Goal: Task Accomplishment & Management: Complete application form

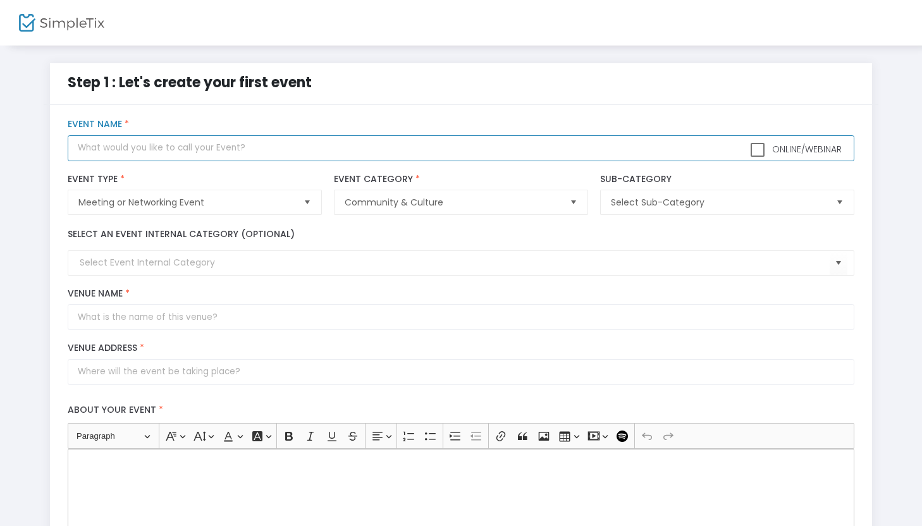
click at [323, 150] on input "text" at bounding box center [461, 148] width 786 height 26
click at [839, 205] on span "Select" at bounding box center [839, 202] width 21 height 21
type input "FGWG MEET UP"
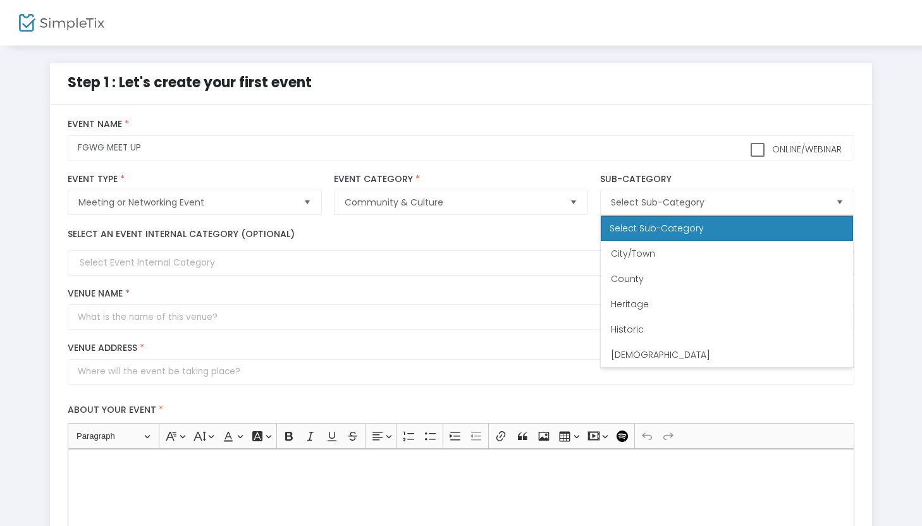
click at [573, 237] on div "Select an event internal category (optional)" at bounding box center [461, 252] width 799 height 48
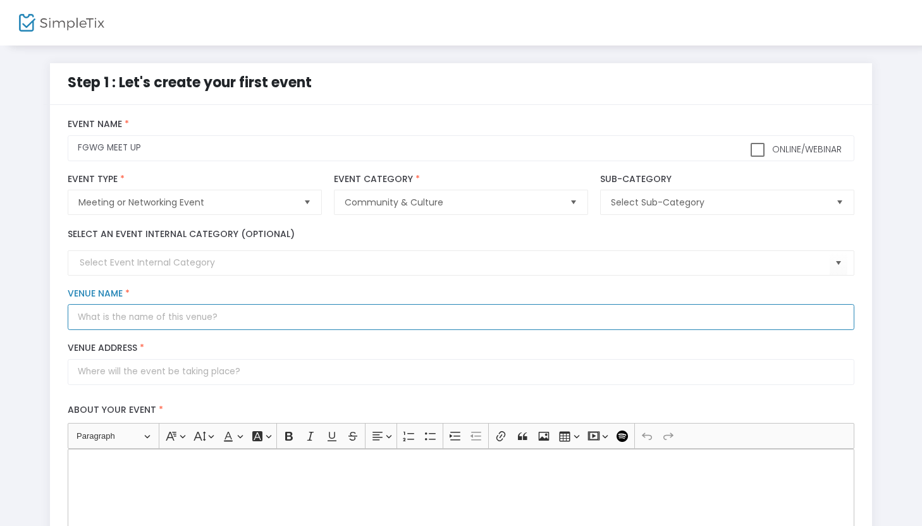
click at [366, 321] on input "Venue Name *" at bounding box center [461, 317] width 786 height 26
type input "HOTEL SPARK"
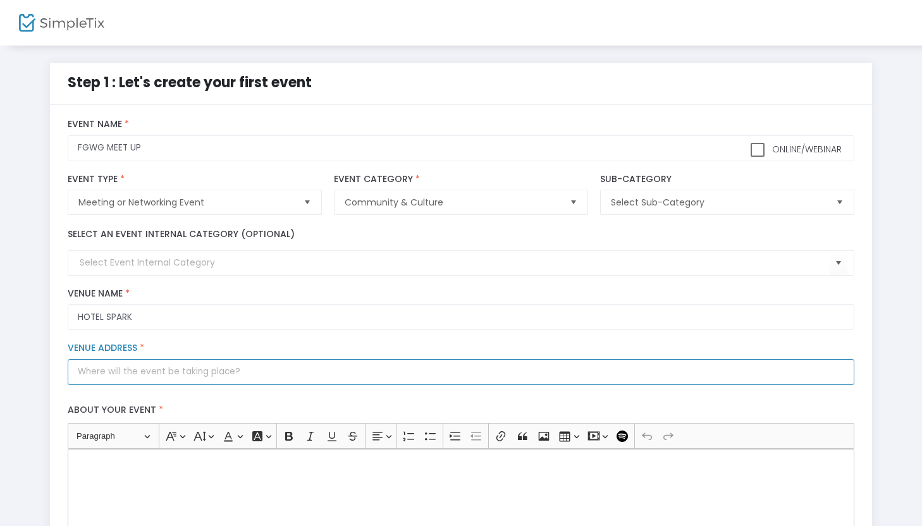
click at [361, 368] on input "Venue Address *" at bounding box center [461, 372] width 786 height 26
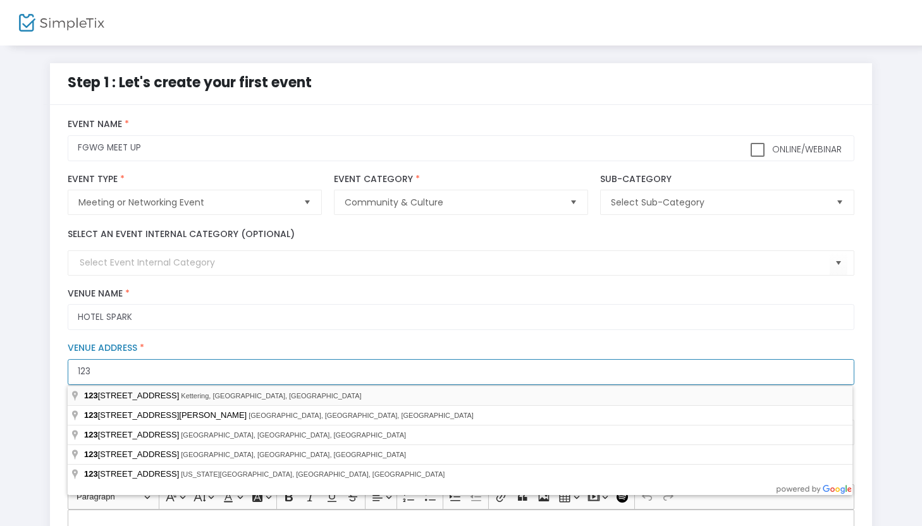
type input "123"
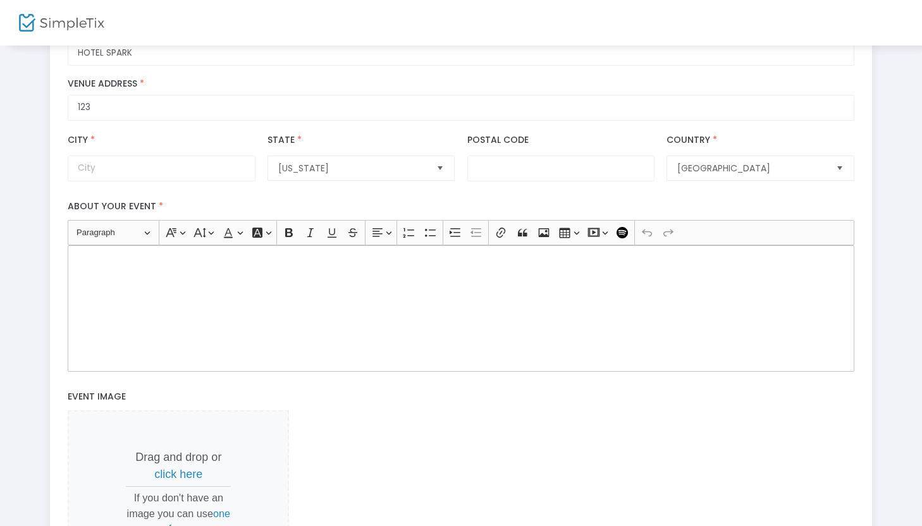
scroll to position [266, 0]
click at [392, 278] on div "Rich Text Editor, main" at bounding box center [461, 307] width 786 height 127
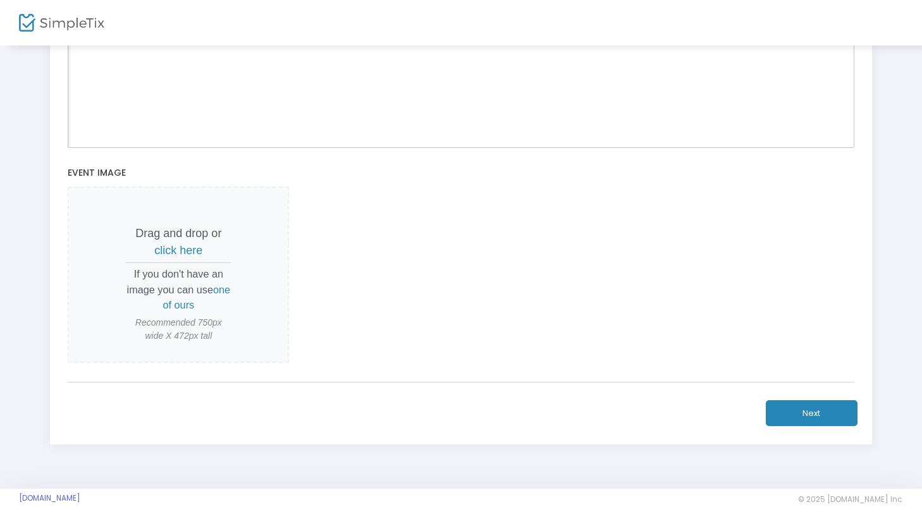
scroll to position [489, 0]
click at [192, 306] on span "one of ours" at bounding box center [197, 296] width 68 height 27
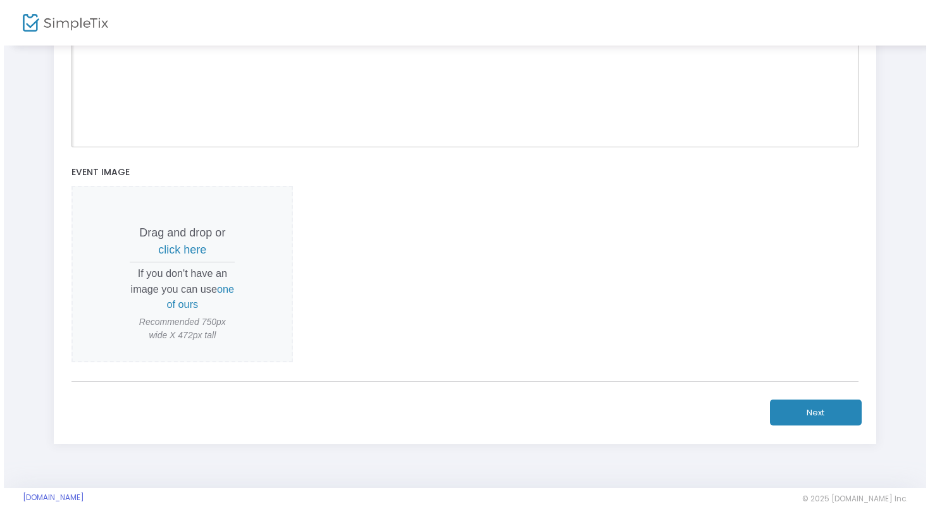
scroll to position [0, 0]
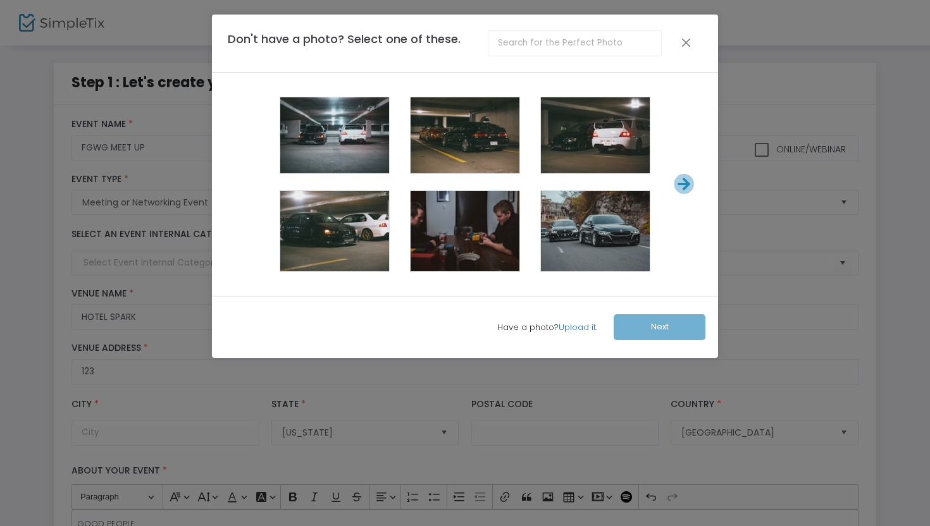
click at [568, 232] on div at bounding box center [595, 231] width 109 height 80
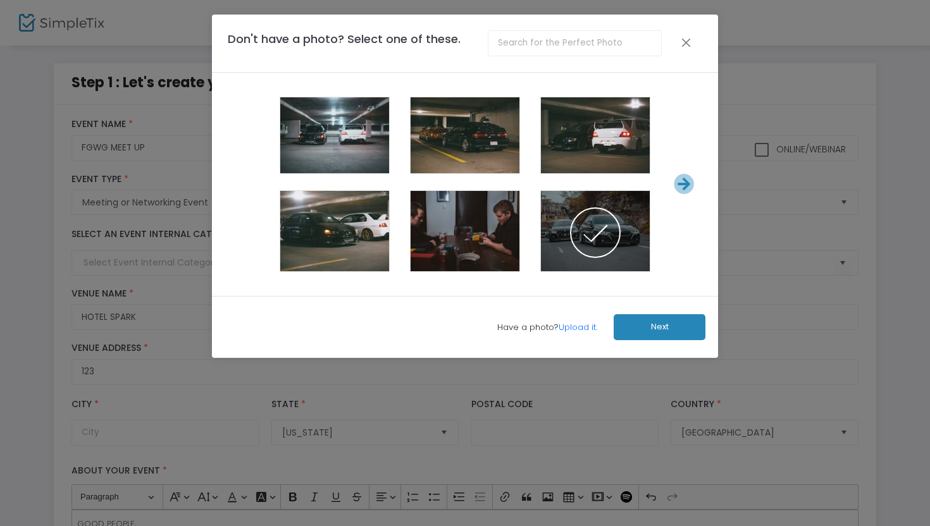
click at [639, 331] on button "Next" at bounding box center [660, 327] width 92 height 26
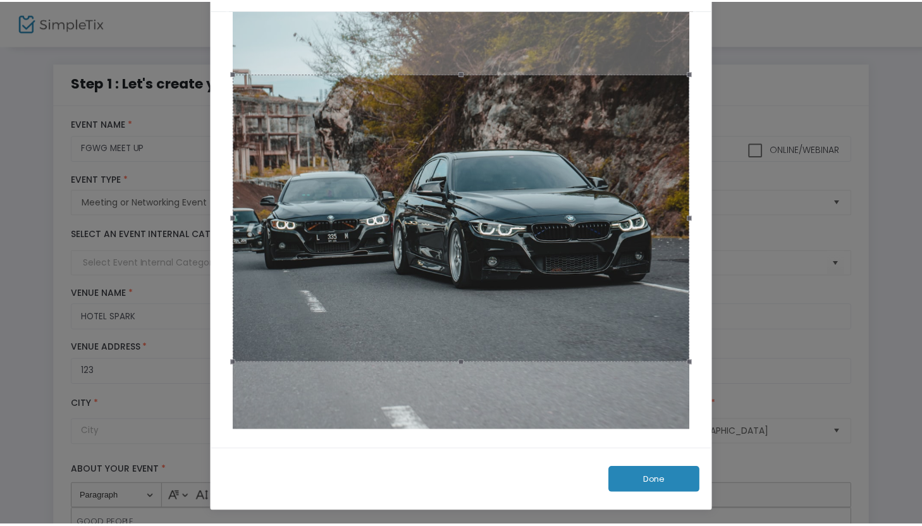
scroll to position [54, 0]
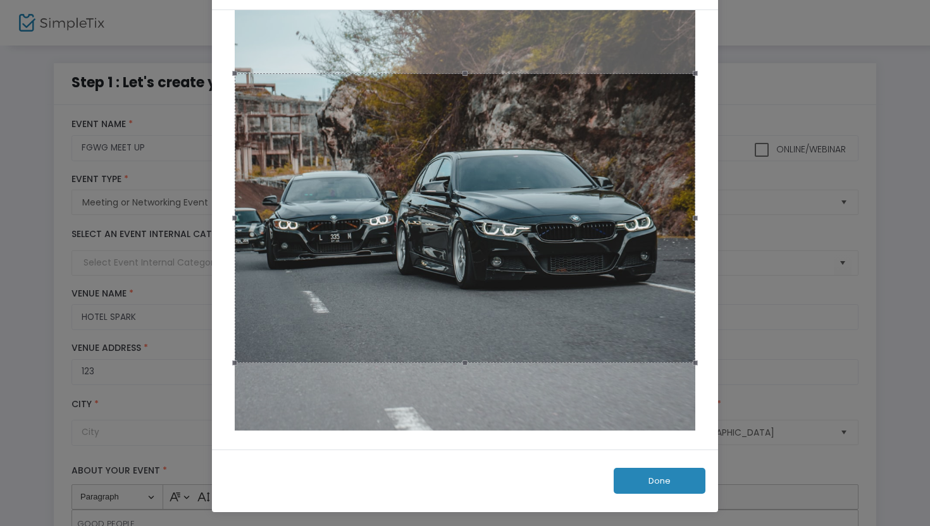
click at [642, 479] on button "Done" at bounding box center [660, 481] width 92 height 26
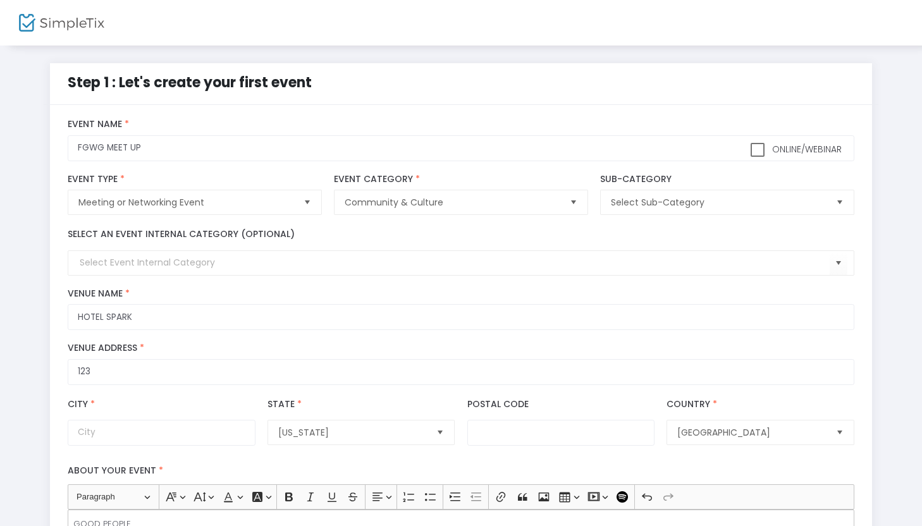
click at [888, 399] on div "Step 1 : Let's create your first event title : FGWG MEET UP Valid : true Requir…" at bounding box center [461, 479] width 884 height 833
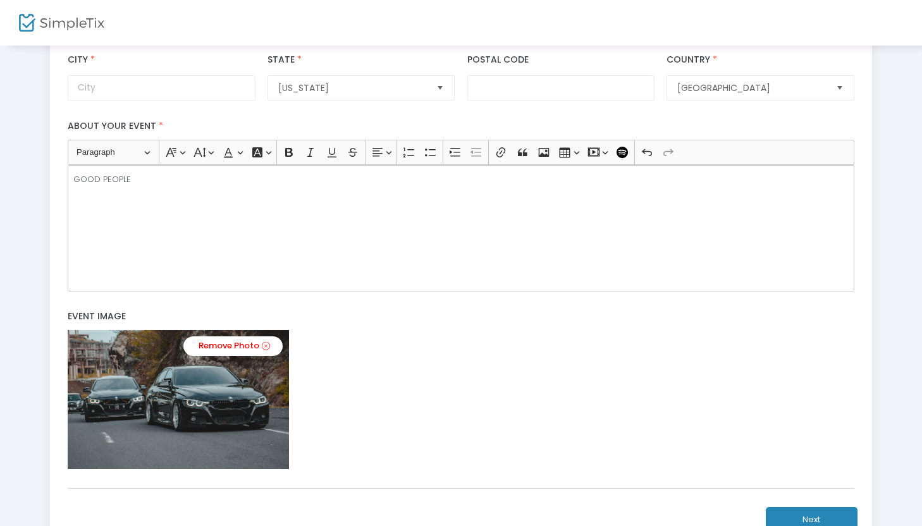
scroll to position [452, 0]
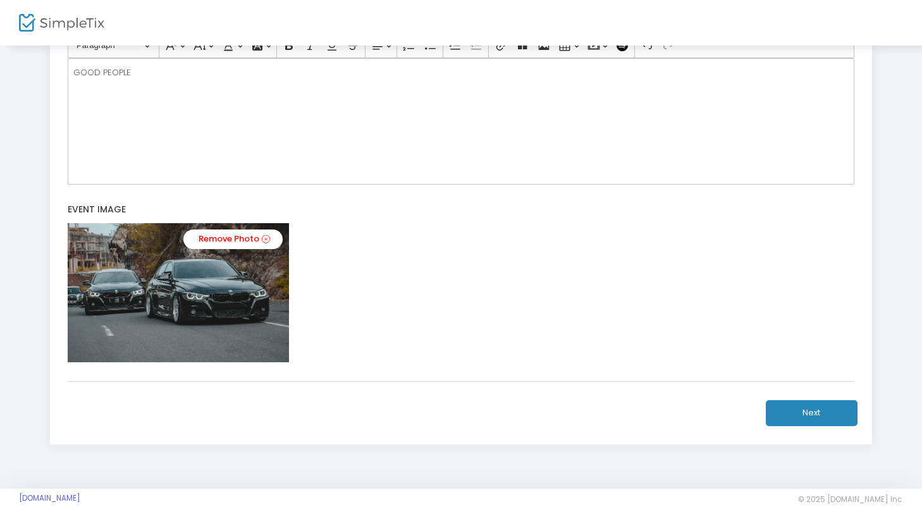
click at [826, 417] on button "Next" at bounding box center [812, 413] width 92 height 26
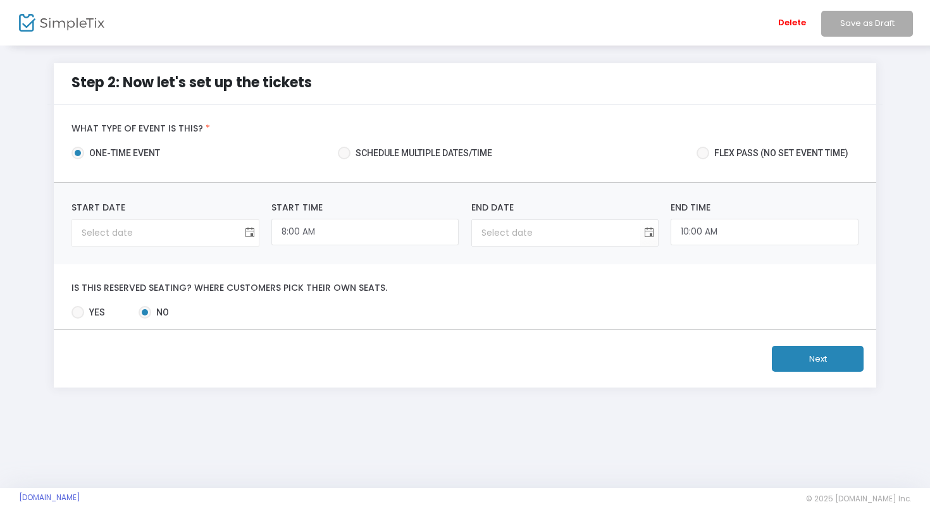
click at [250, 230] on span "Toggle calendar" at bounding box center [249, 233] width 21 height 21
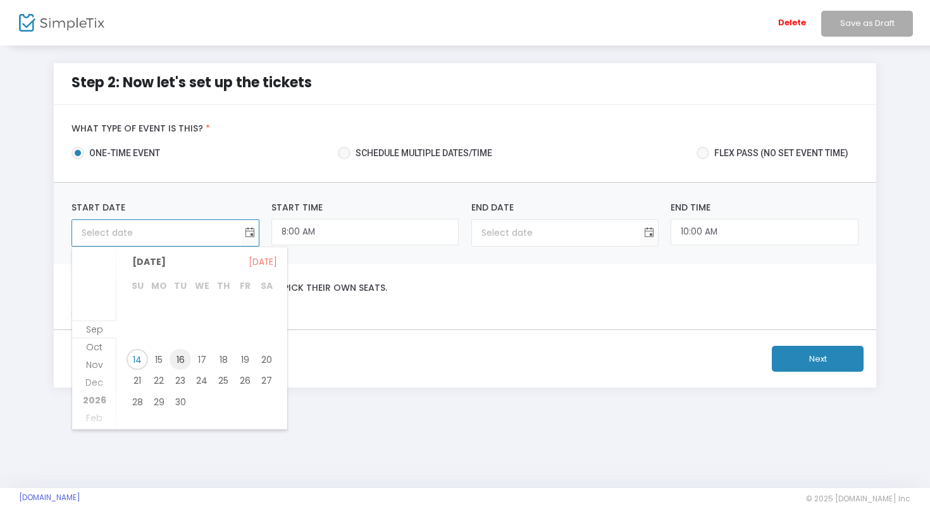
click at [178, 359] on span "16" at bounding box center [181, 360] width 22 height 22
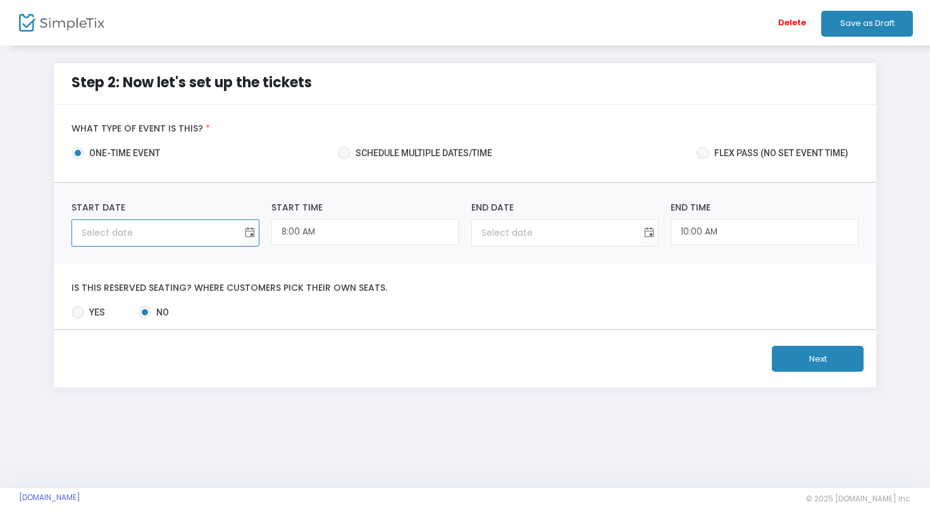
click at [801, 358] on button "Next" at bounding box center [818, 359] width 92 height 26
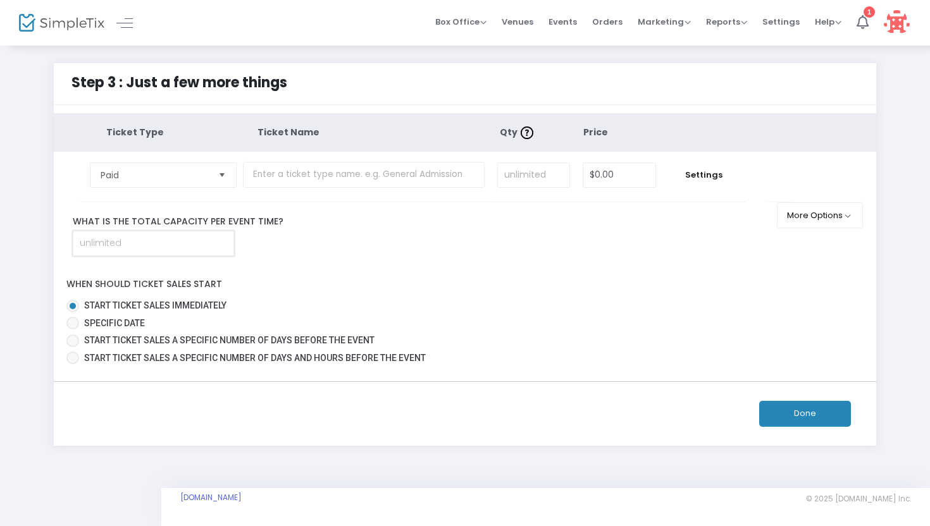
click at [200, 252] on input at bounding box center [153, 244] width 160 height 24
click at [368, 261] on div "Ticket Type Ticket Name Qty Price Paid Required. $0.00 Settings Ticket Descript…" at bounding box center [465, 241] width 823 height 256
click at [848, 221] on button "More Options" at bounding box center [820, 215] width 87 height 26
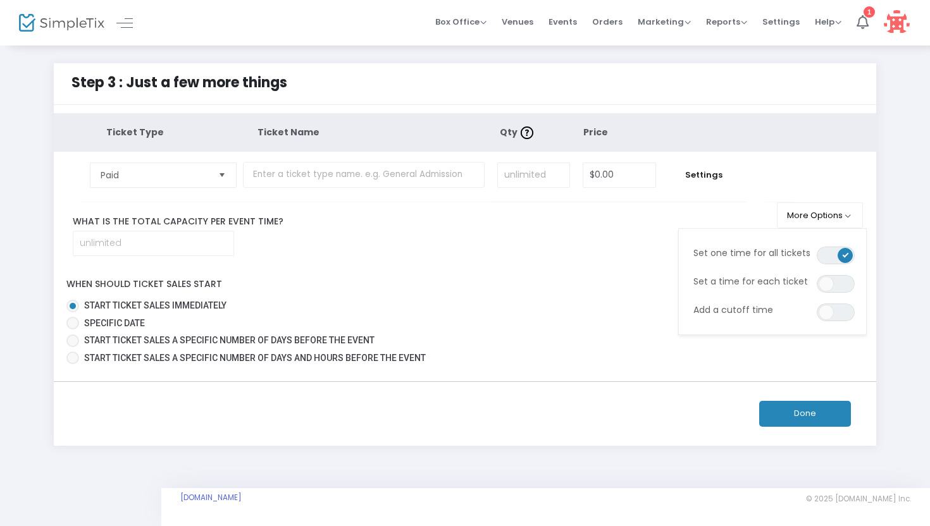
click at [653, 277] on div "When should ticket sales start Start ticket sales immediately Specific Date Sta…" at bounding box center [464, 318] width 835 height 101
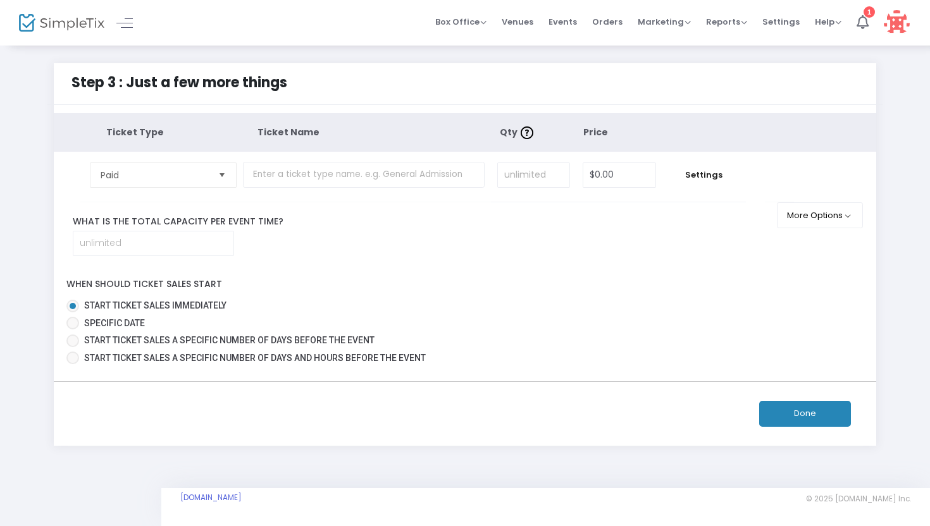
click at [802, 417] on button "Done" at bounding box center [805, 414] width 92 height 26
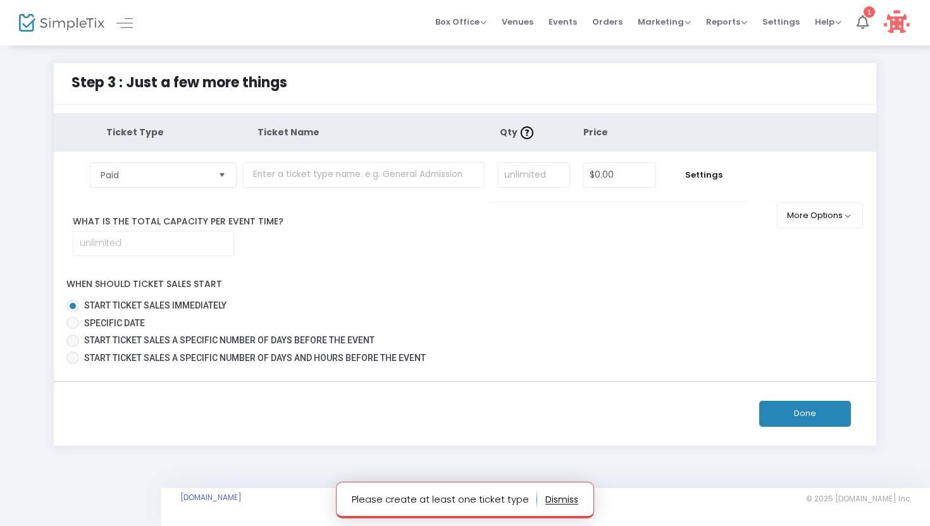
click at [578, 500] on notifier-notification "Please create at least one ticket type" at bounding box center [465, 500] width 258 height 37
click at [574, 500] on notifier-notification "Please create at least one ticket type" at bounding box center [465, 500] width 258 height 37
click at [564, 500] on button "button" at bounding box center [561, 500] width 33 height 20
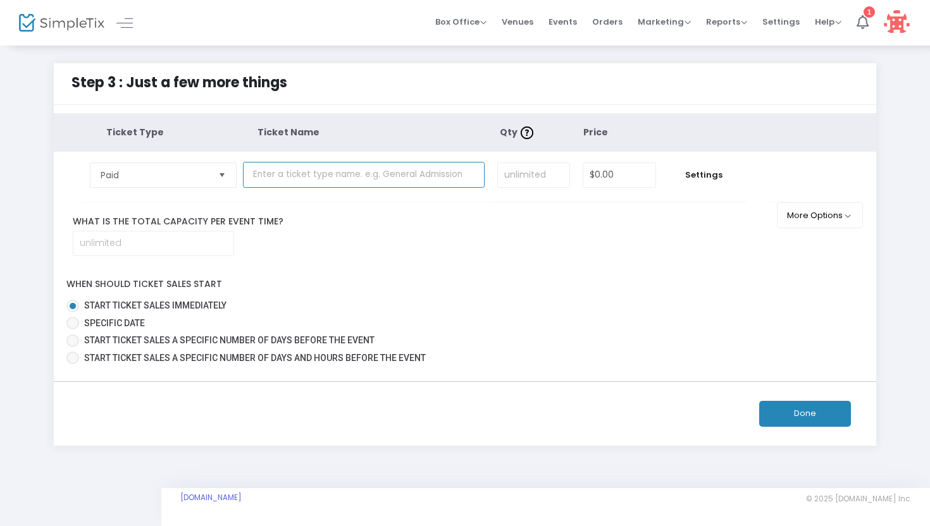
click at [400, 180] on input "text" at bounding box center [364, 175] width 242 height 26
click at [228, 173] on span "Select" at bounding box center [222, 174] width 21 height 21
click at [306, 172] on input "text" at bounding box center [364, 175] width 242 height 26
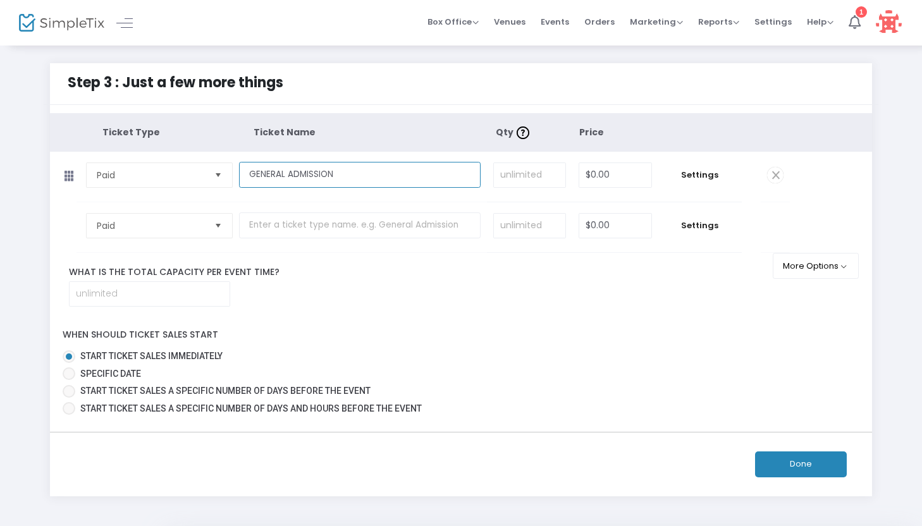
type input "GENERAL ADMISSION"
click at [827, 465] on button "Done" at bounding box center [801, 465] width 92 height 26
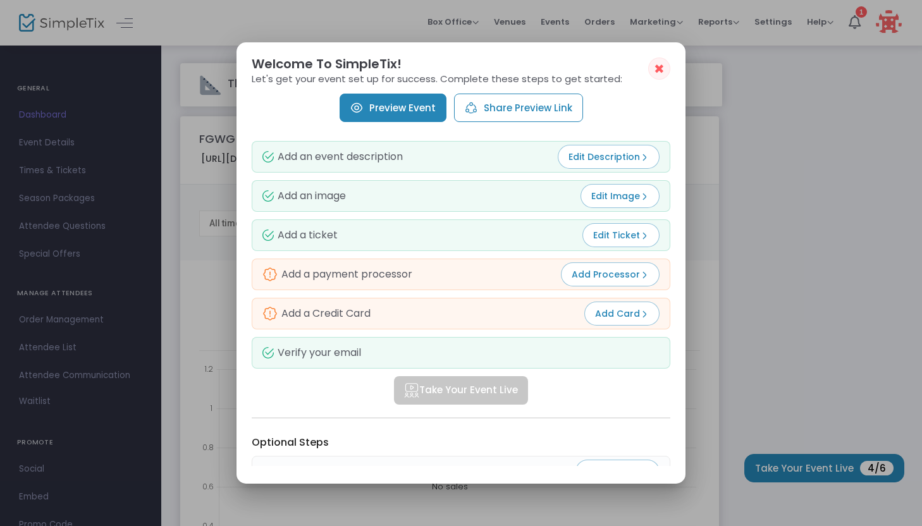
click at [660, 69] on span "✖" at bounding box center [659, 68] width 11 height 15
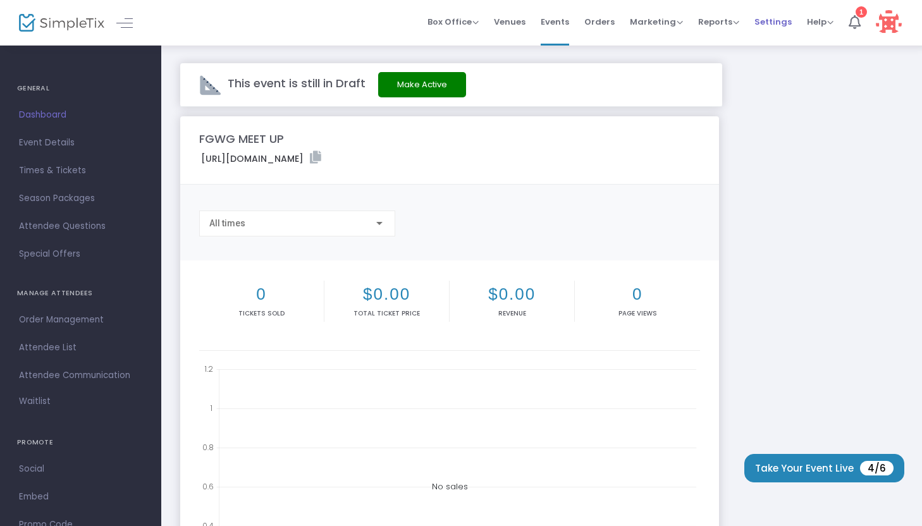
click at [771, 25] on span "Settings" at bounding box center [773, 22] width 37 height 32
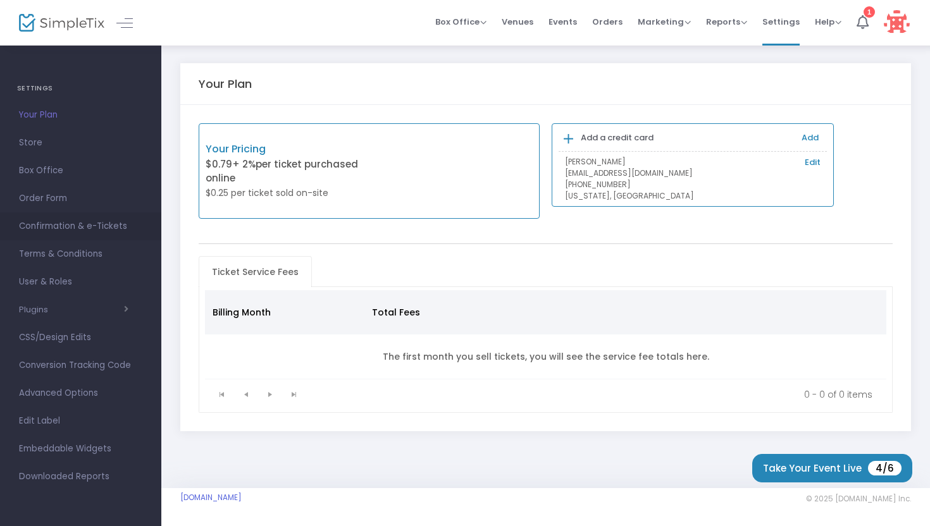
click at [115, 226] on span "Confirmation & e-Tickets" at bounding box center [80, 226] width 123 height 16
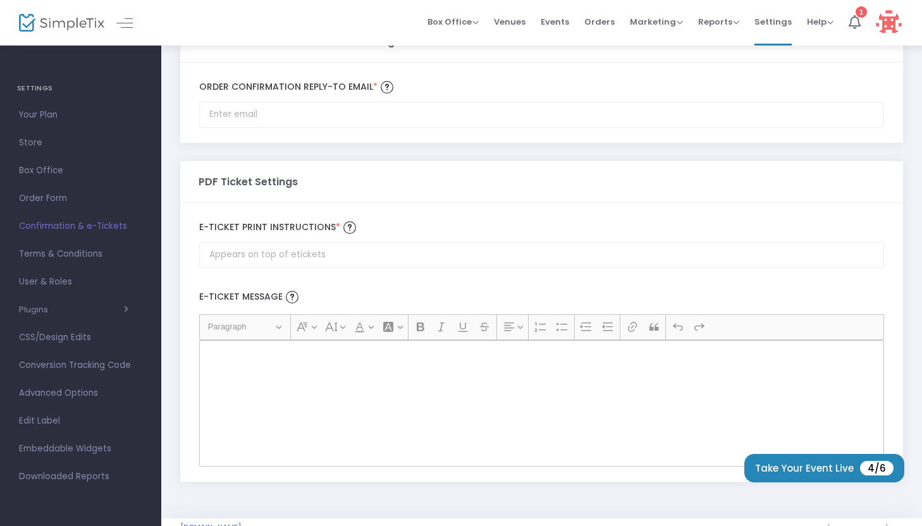
scroll to position [79, 0]
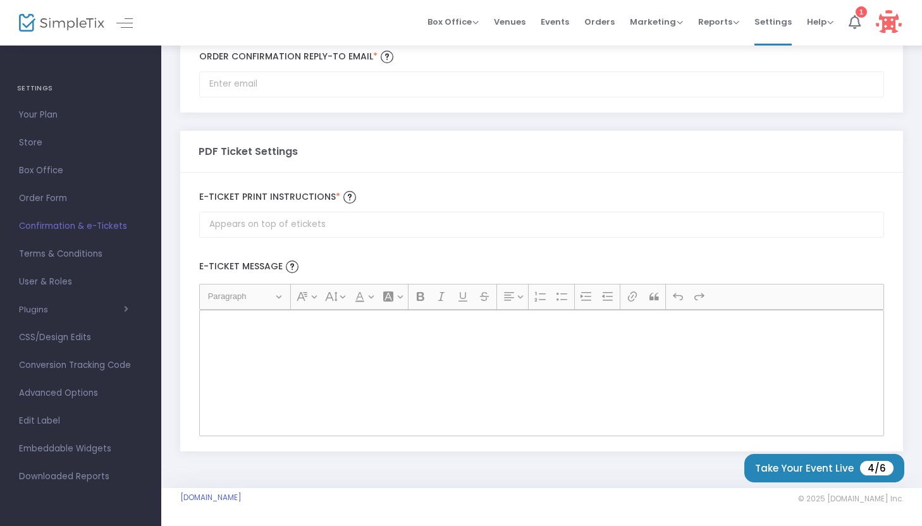
click at [473, 376] on div "Rich Text Editor, main" at bounding box center [541, 373] width 685 height 127
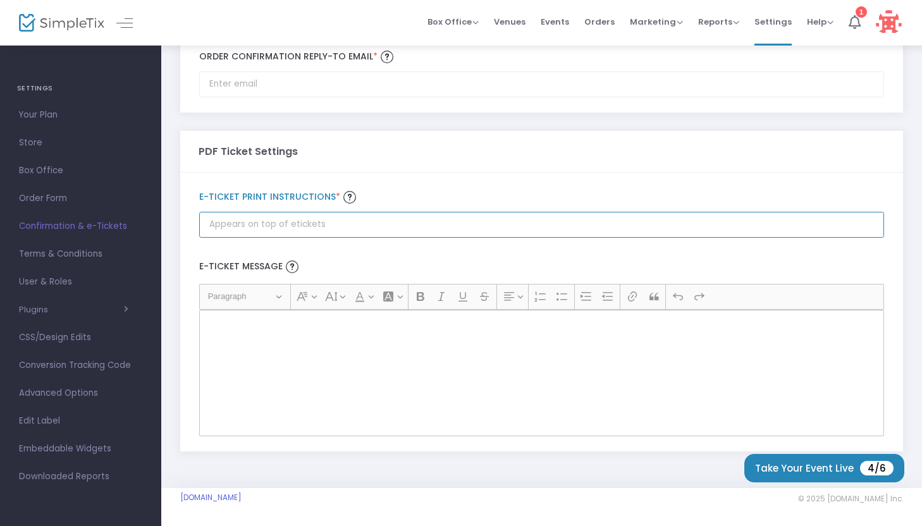
click at [368, 215] on input "Order Confirmation Reply-to email *" at bounding box center [541, 225] width 685 height 26
click at [380, 220] on input "Order Confirmation Reply-to email *" at bounding box center [541, 225] width 685 height 26
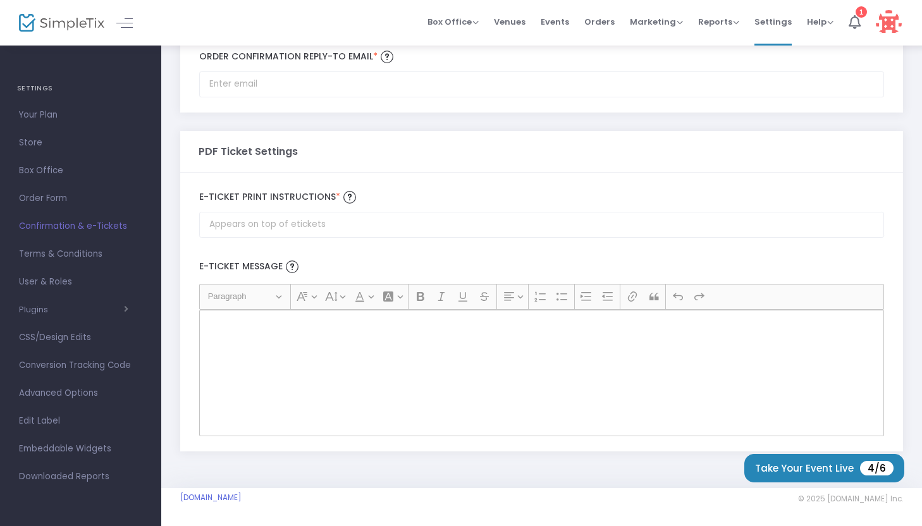
click at [400, 352] on div "Rich Text Editor, main" at bounding box center [541, 373] width 685 height 127
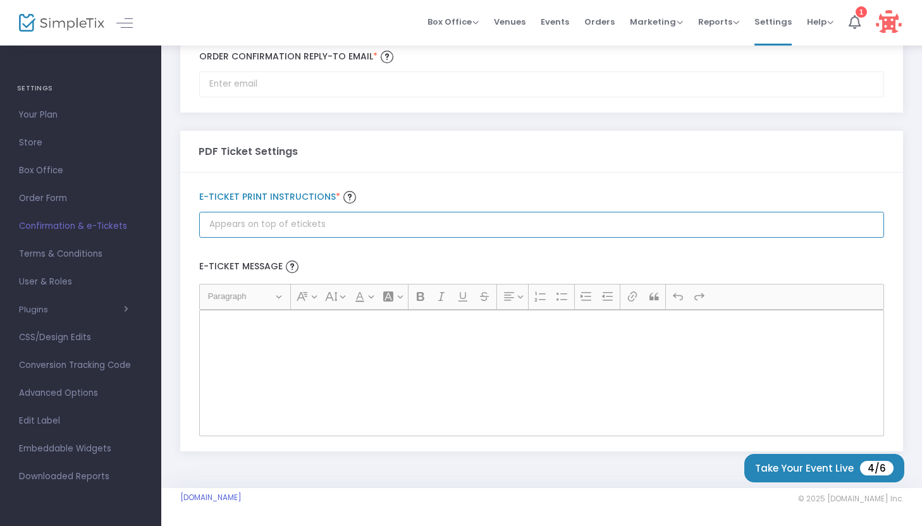
click at [416, 225] on input "Order Confirmation Reply-to email *" at bounding box center [541, 225] width 685 height 26
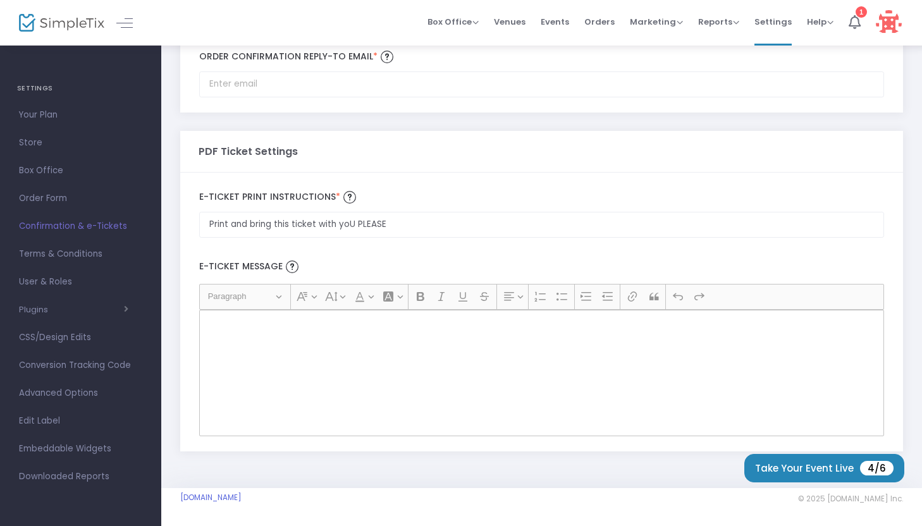
click at [433, 328] on p "Rich Text Editor, main" at bounding box center [542, 324] width 674 height 13
click at [293, 338] on div "Rich Text Editor, main" at bounding box center [541, 373] width 685 height 127
click at [376, 333] on div "Rich Text Editor, main" at bounding box center [541, 373] width 685 height 127
click at [425, 296] on icon "Editor toolbar" at bounding box center [420, 296] width 13 height 13
click at [376, 338] on div "Rich Text Editor, main" at bounding box center [541, 373] width 685 height 127
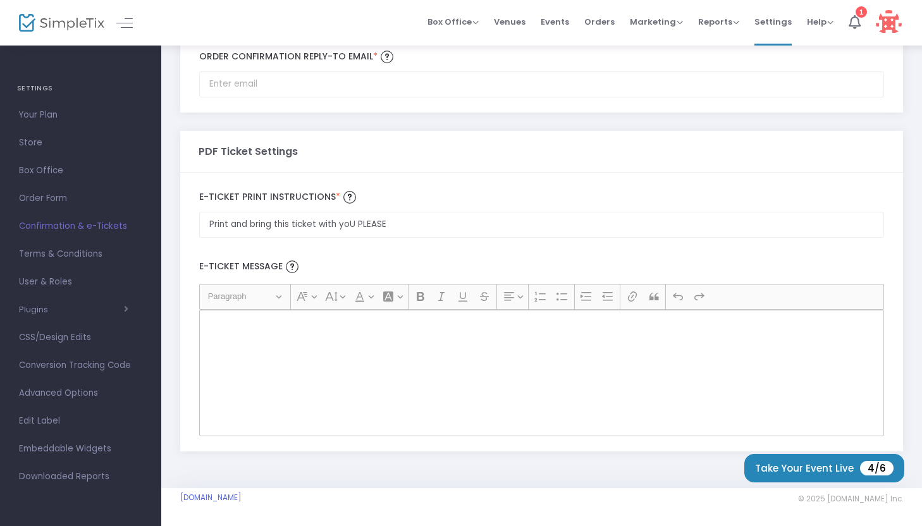
click at [376, 338] on div "Rich Text Editor, main" at bounding box center [541, 373] width 685 height 127
click at [419, 294] on icon "Editor toolbar" at bounding box center [420, 296] width 13 height 13
click at [292, 325] on p "Rich Text Editor, main" at bounding box center [542, 324] width 674 height 13
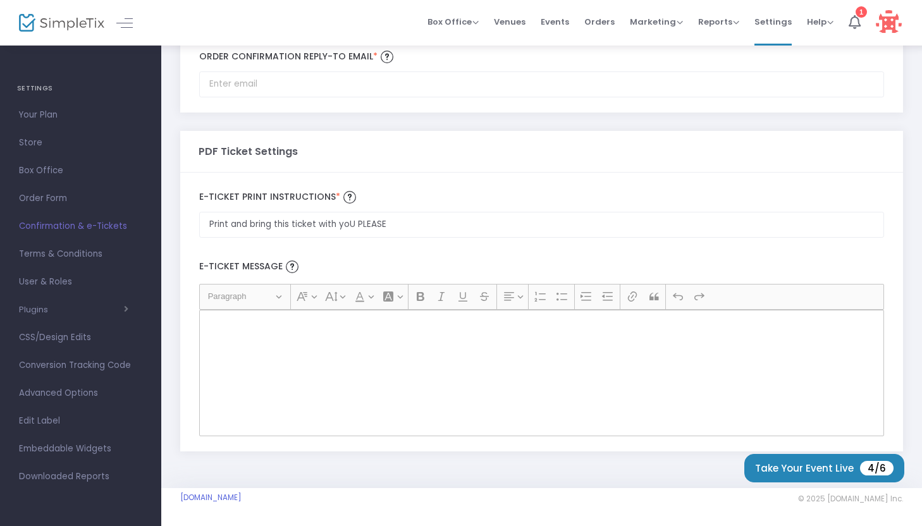
click at [292, 325] on p "Rich Text Editor, main" at bounding box center [542, 324] width 674 height 13
click at [242, 343] on div "Rich Text Editor, main" at bounding box center [541, 373] width 685 height 127
click at [217, 314] on div "Rich Text Editor, main" at bounding box center [541, 373] width 685 height 127
click at [279, 296] on button "Heading Paragraph" at bounding box center [244, 297] width 85 height 20
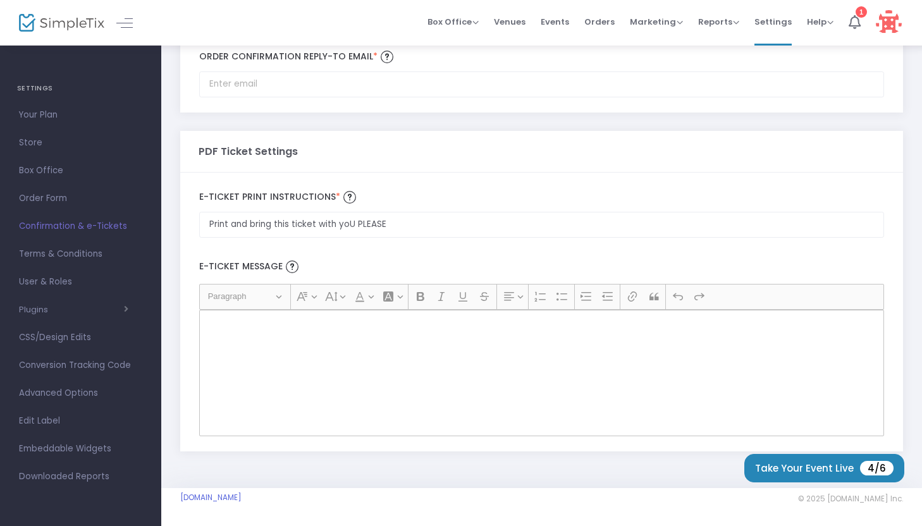
click at [279, 296] on button "Heading Paragraph" at bounding box center [244, 297] width 85 height 20
click at [278, 335] on div "Rich Text Editor, main" at bounding box center [541, 373] width 685 height 127
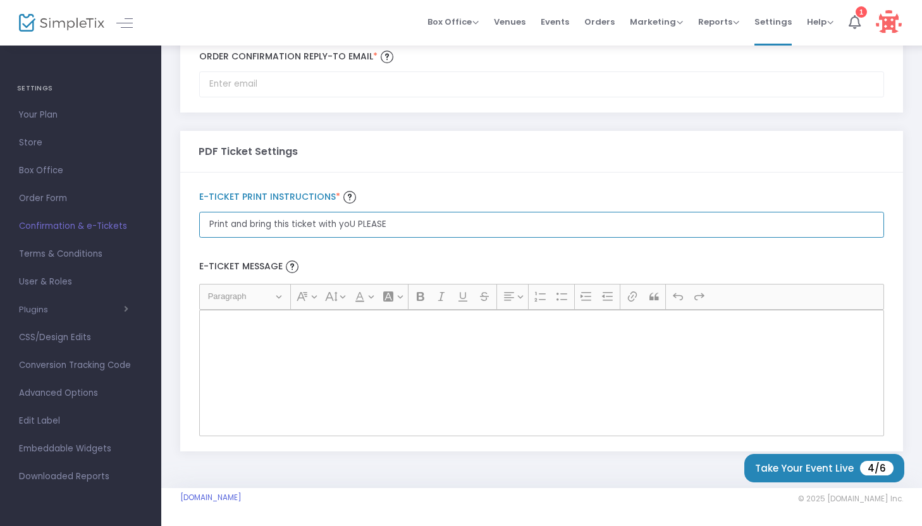
click at [392, 226] on input "Print and bring this ticket with yoU PLEASE" at bounding box center [541, 225] width 685 height 26
type input "P"
type input "PLEASE COME PREPAIRED"
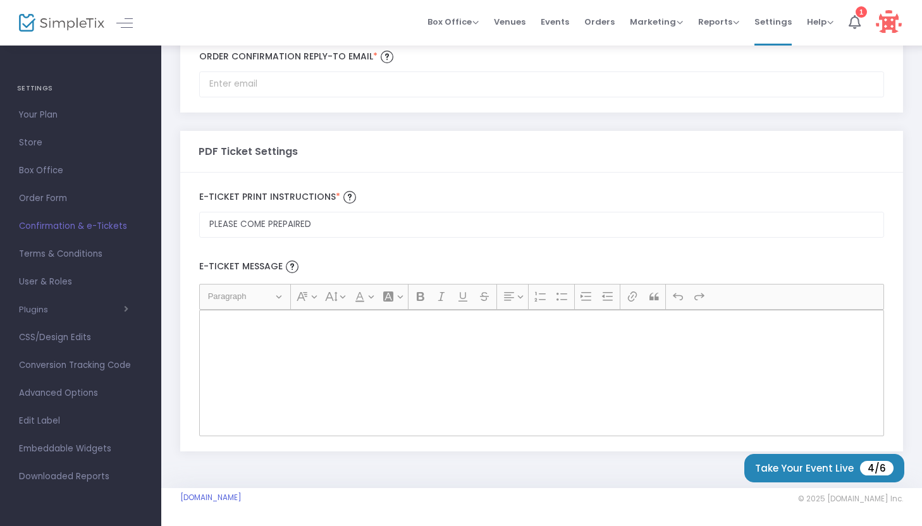
click at [447, 339] on div "Rich Text Editor, main" at bounding box center [541, 373] width 685 height 127
click at [657, 300] on icon "Editor toolbar" at bounding box center [654, 296] width 13 height 13
click at [466, 359] on div "Rich Text Editor, main" at bounding box center [541, 373] width 685 height 127
click at [824, 22] on span "Help" at bounding box center [820, 22] width 27 height 12
click at [827, 66] on li "Contact Support" at bounding box center [853, 67] width 93 height 25
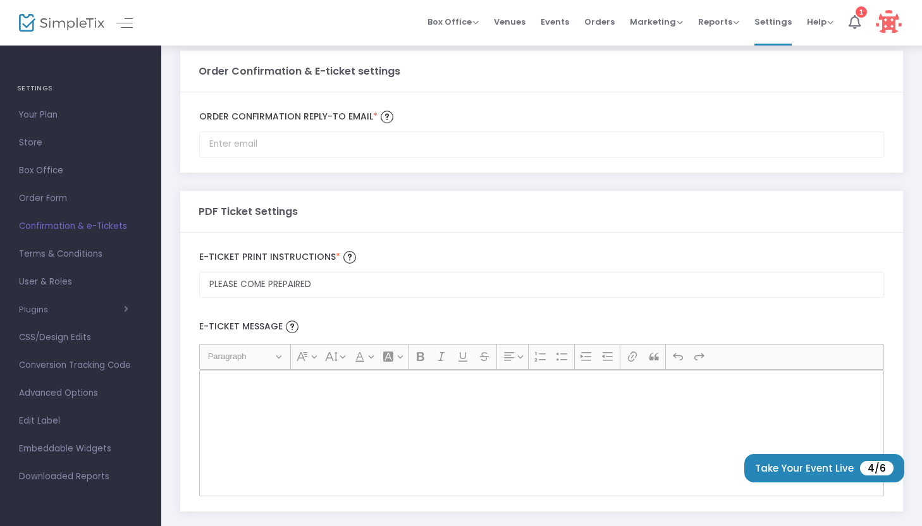
scroll to position [0, 0]
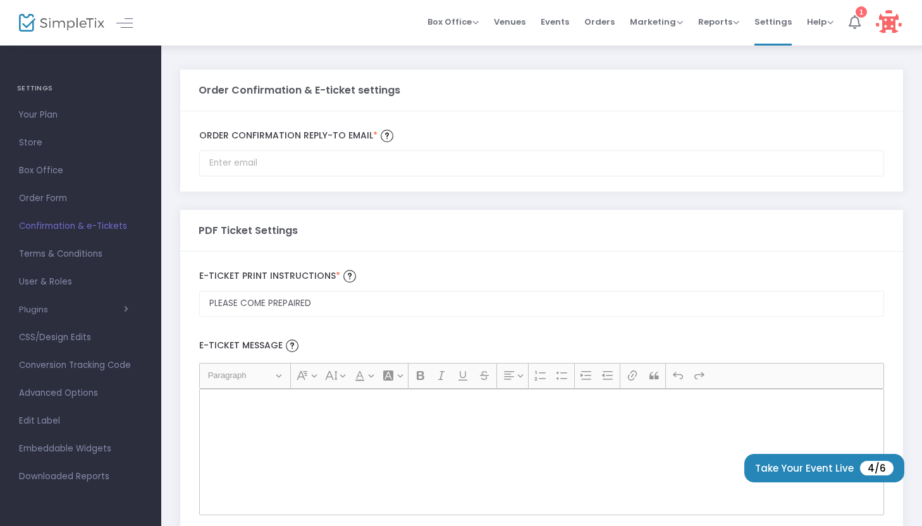
click at [854, 23] on icon at bounding box center [855, 22] width 12 height 14
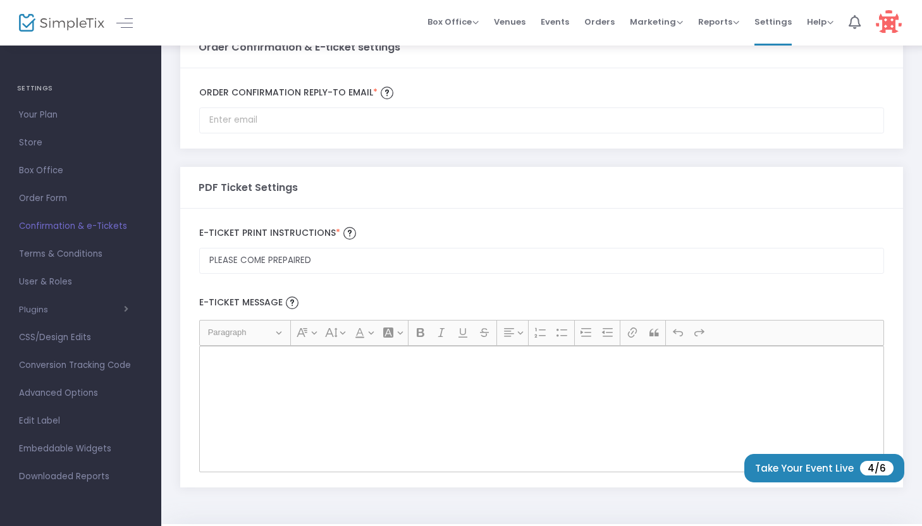
scroll to position [79, 0]
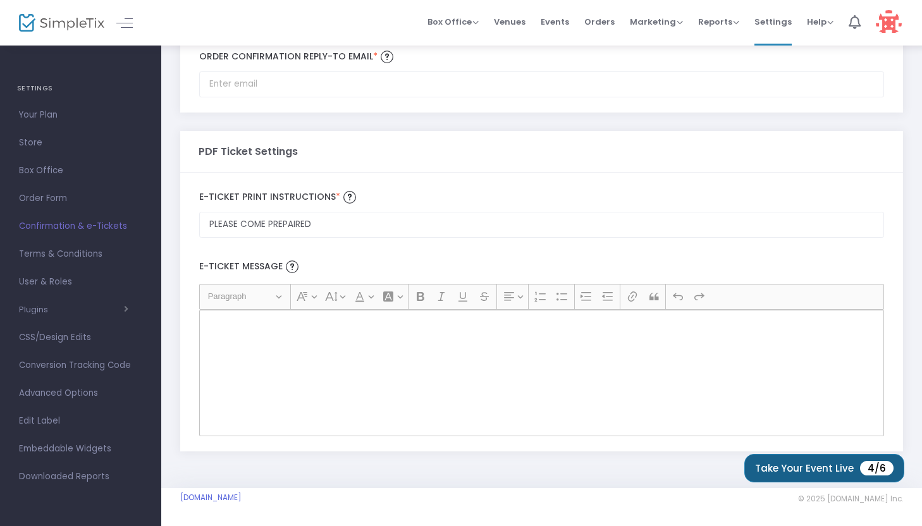
click at [810, 460] on button "Take Your Event Live 4/6" at bounding box center [825, 468] width 160 height 28
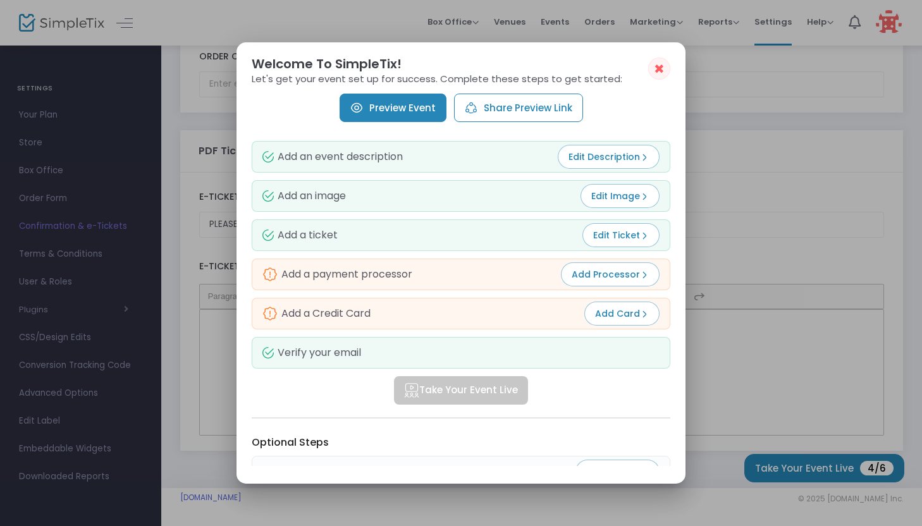
drag, startPoint x: 686, startPoint y: 331, endPoint x: 686, endPoint y: 366, distance: 34.2
click at [686, 366] on div at bounding box center [461, 263] width 922 height 526
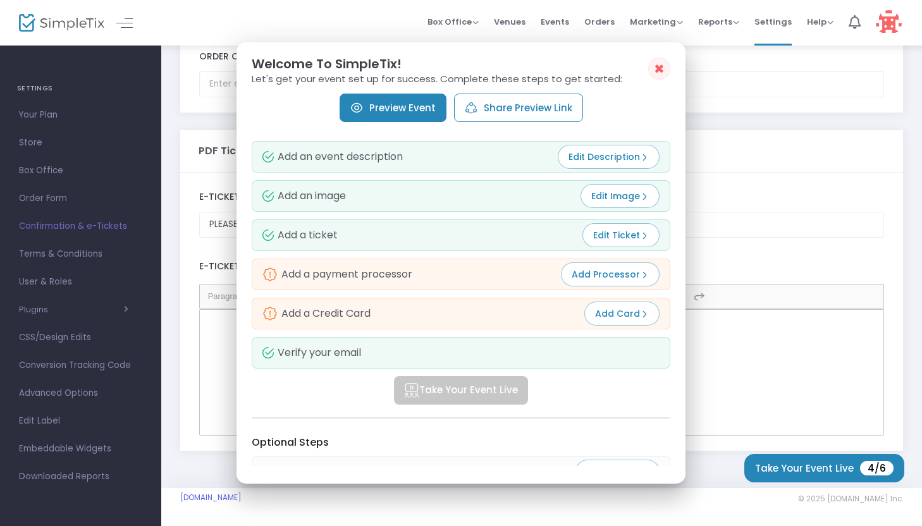
scroll to position [79, 0]
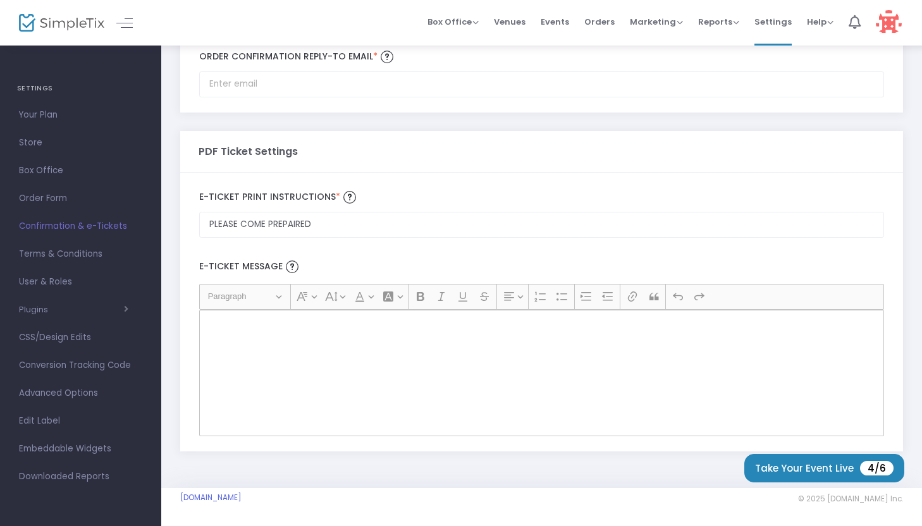
click at [619, 359] on div "Rich Text Editor, main" at bounding box center [541, 373] width 685 height 127
